Goal: Task Accomplishment & Management: Manage account settings

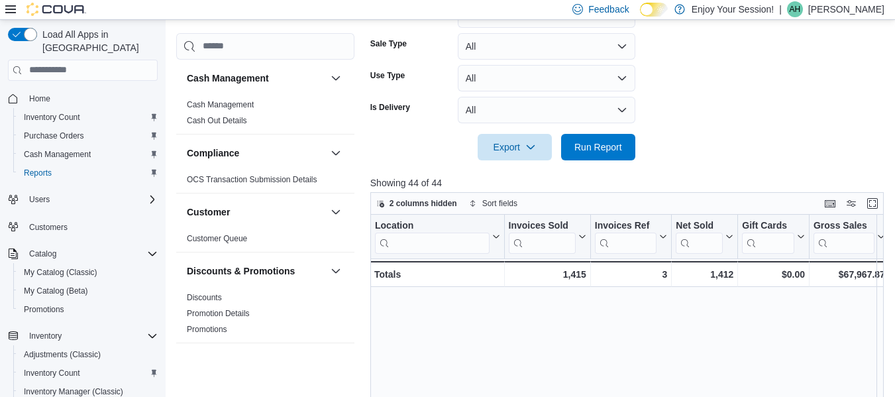
scroll to position [213, 104]
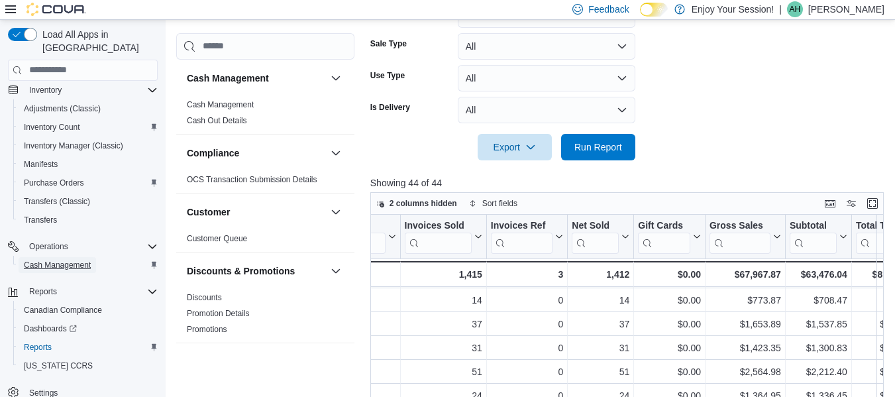
click at [63, 260] on span "Cash Management" at bounding box center [57, 265] width 67 height 11
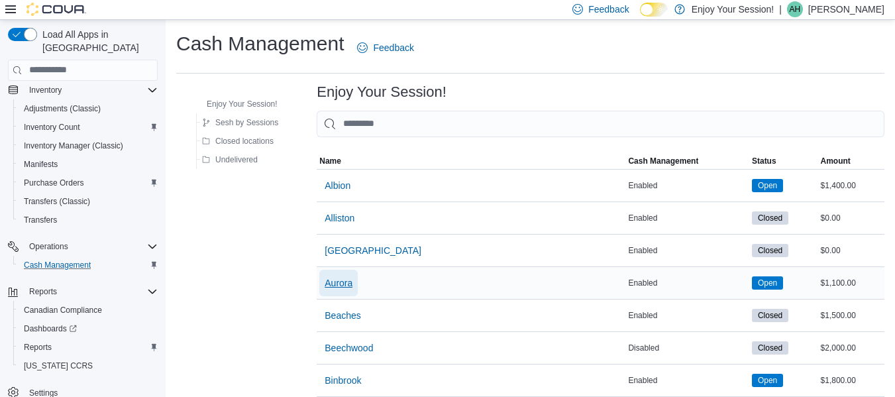
click at [344, 284] on span "Aurora" at bounding box center [339, 282] width 28 height 13
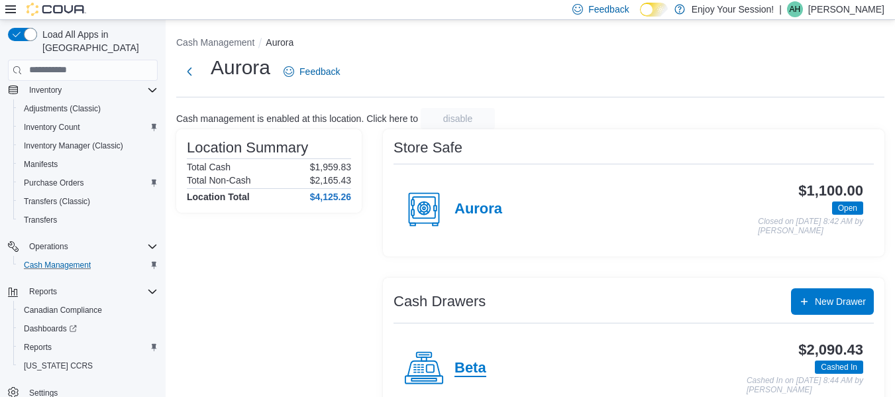
click at [470, 366] on h4 "Beta" at bounding box center [470, 368] width 32 height 17
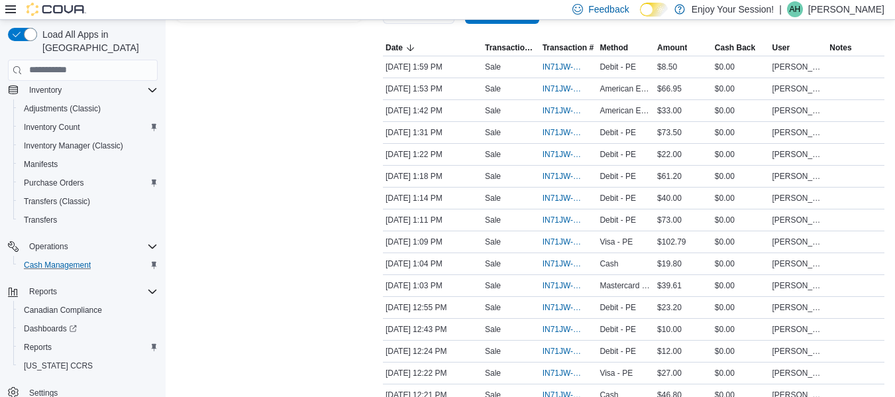
scroll to position [270, 0]
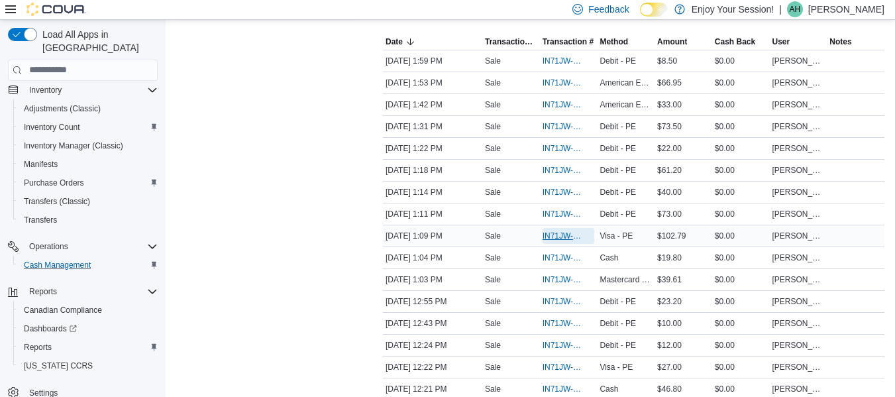
click at [564, 234] on span "IN71JW-7663052" at bounding box center [562, 236] width 39 height 11
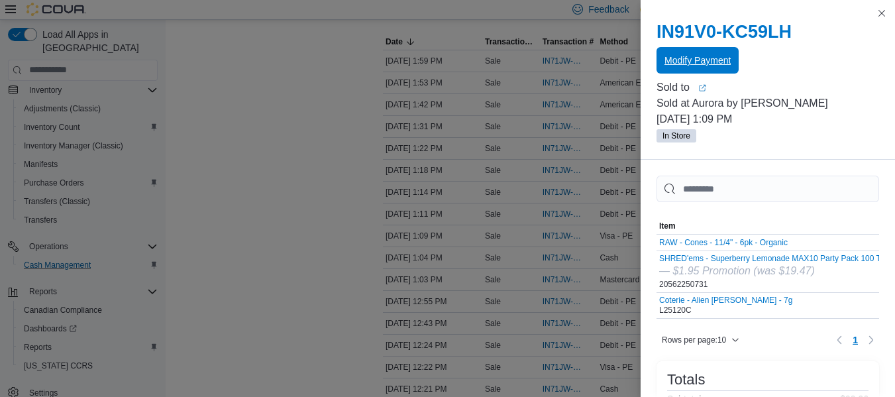
click at [688, 56] on span "Modify Payment" at bounding box center [697, 60] width 66 height 13
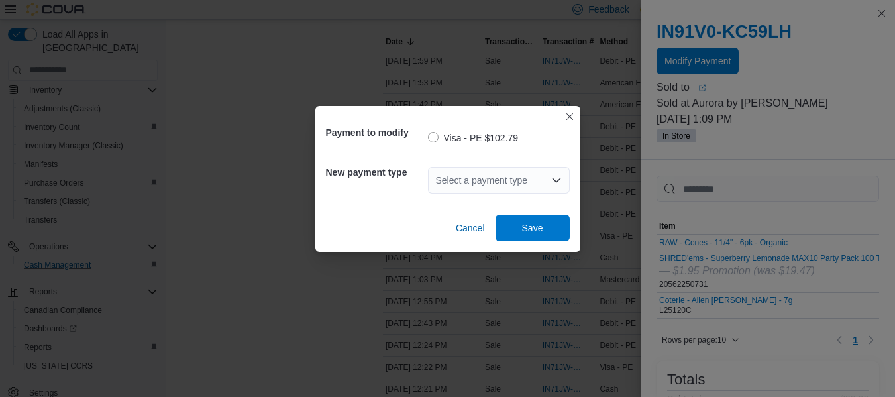
click at [511, 185] on div "Select a payment type" at bounding box center [499, 180] width 142 height 26
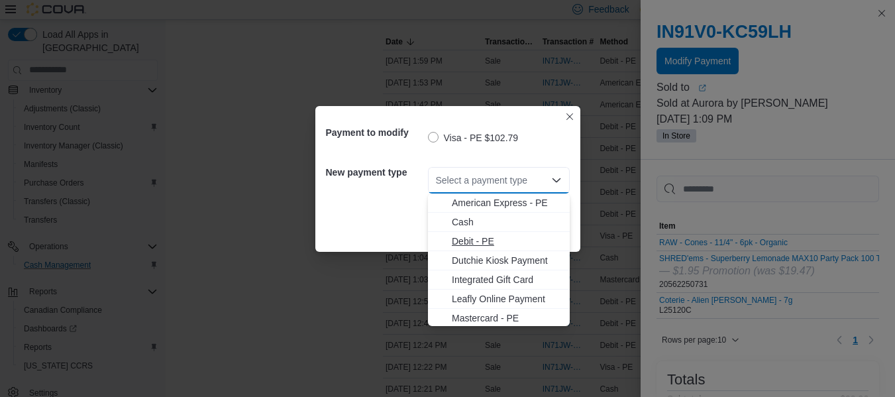
click at [511, 238] on span "Debit - PE" at bounding box center [507, 240] width 110 height 13
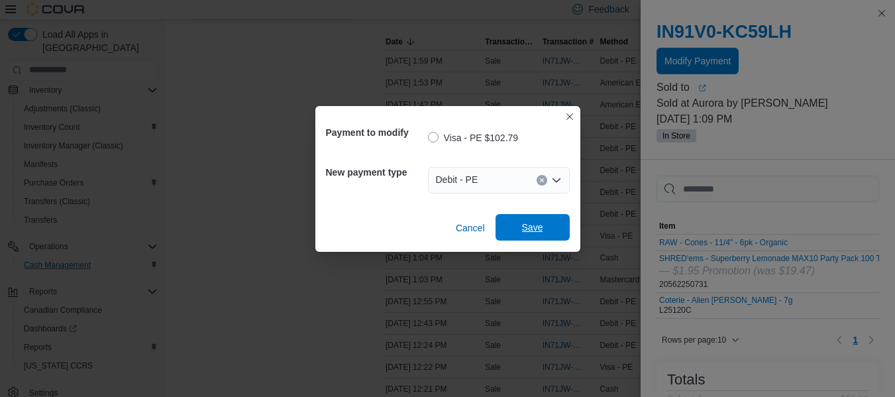
click at [535, 230] on span "Save" at bounding box center [532, 227] width 21 height 13
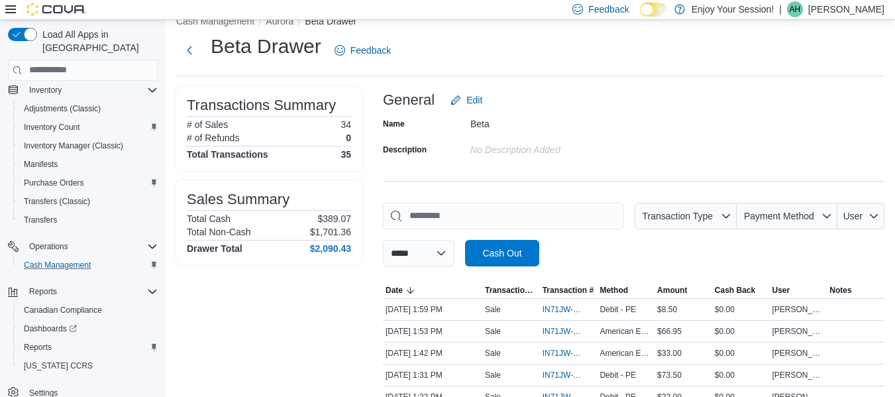
scroll to position [0, 0]
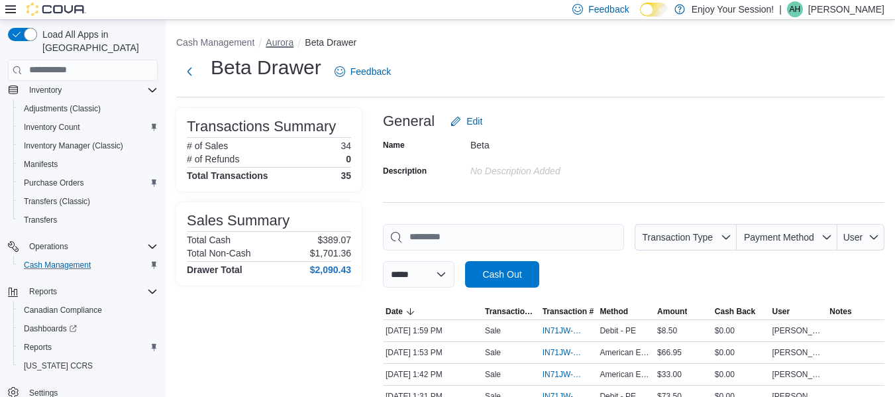
click at [285, 39] on button "Aurora" at bounding box center [280, 42] width 28 height 11
